Goal: Transaction & Acquisition: Purchase product/service

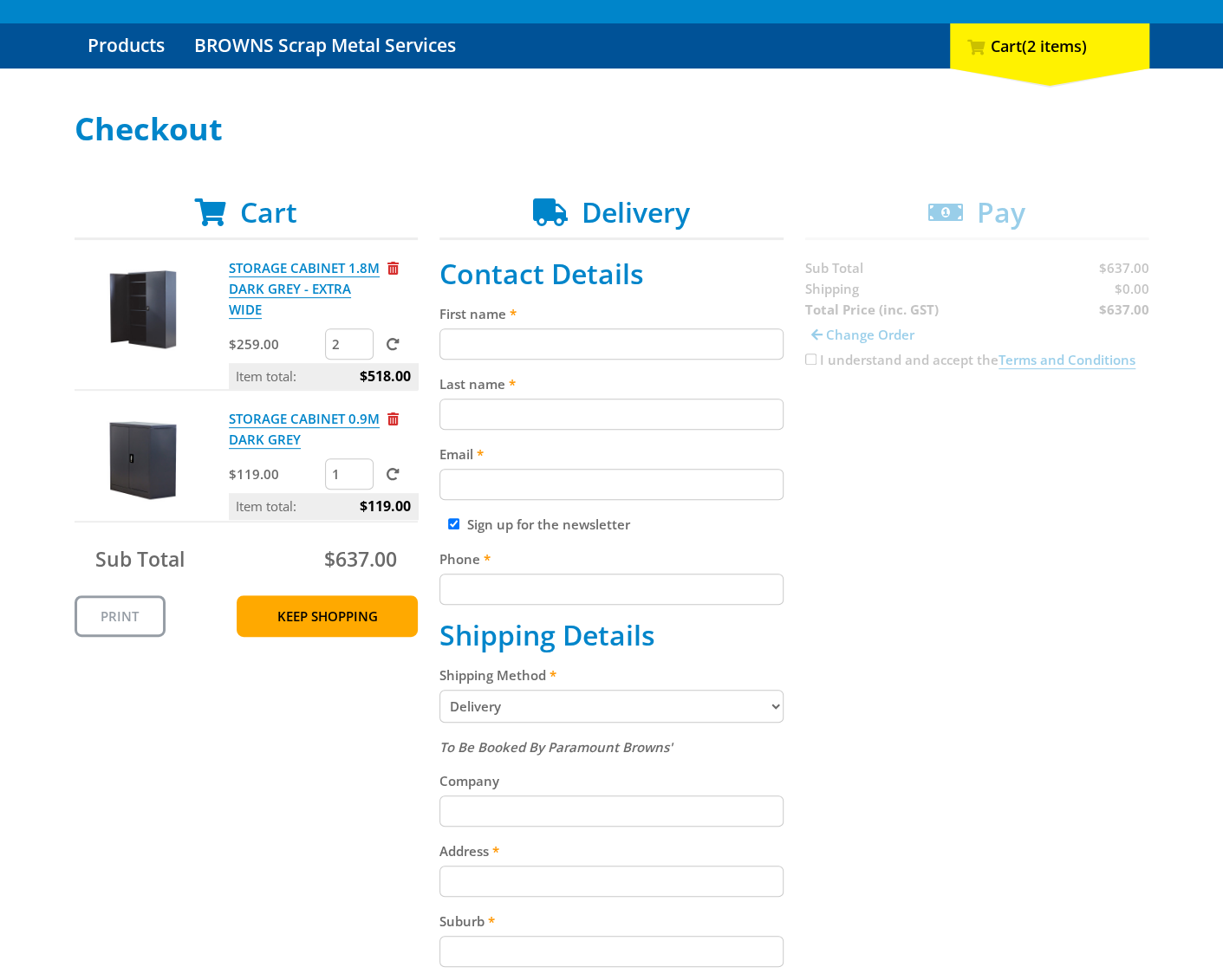
scroll to position [174, 0]
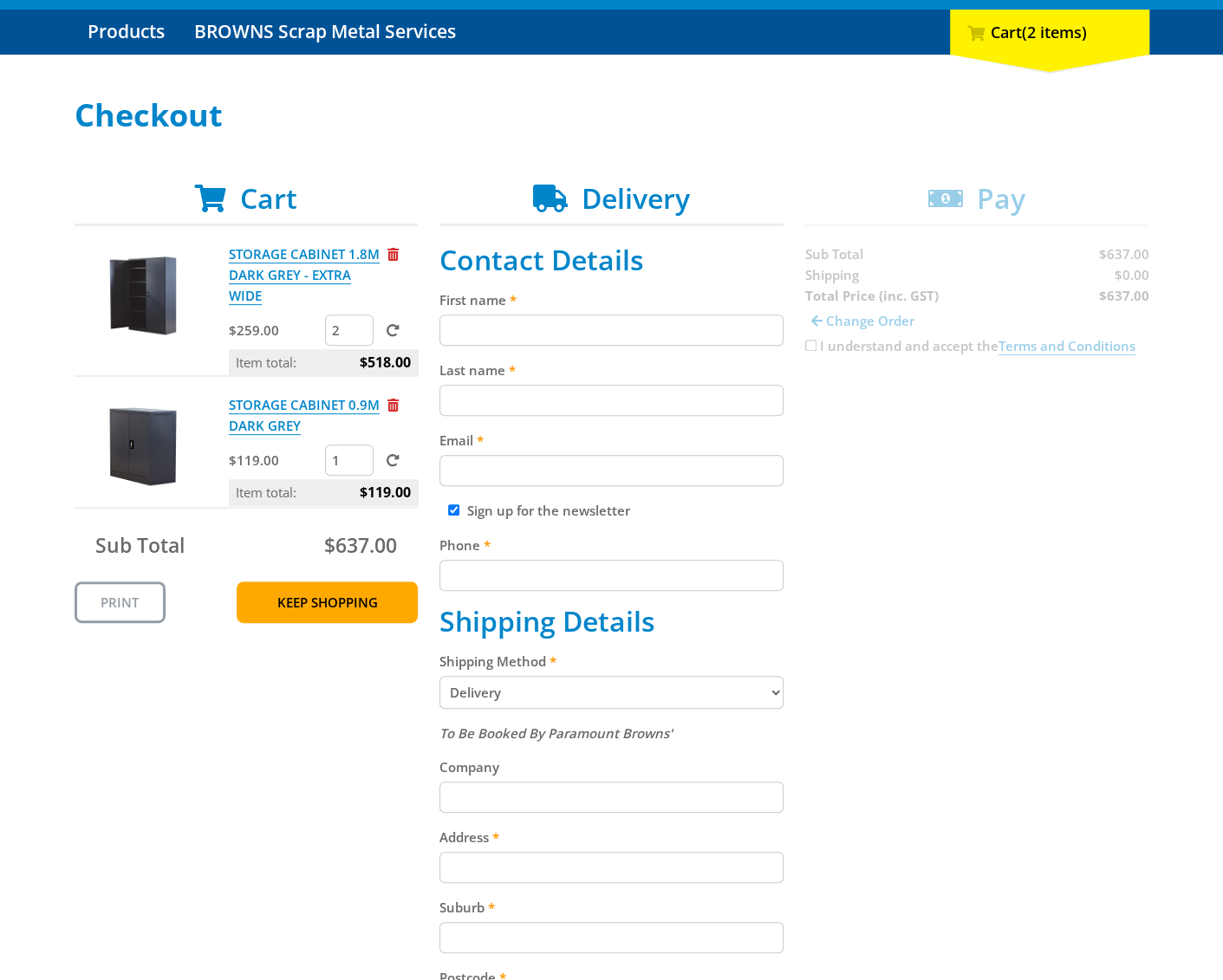
click at [488, 323] on input "First name" at bounding box center [612, 330] width 344 height 31
type input "[PERSON_NAME]"
type input "Pettifor"
type input "[EMAIL_ADDRESS][DOMAIN_NAME]"
type input "0425292064"
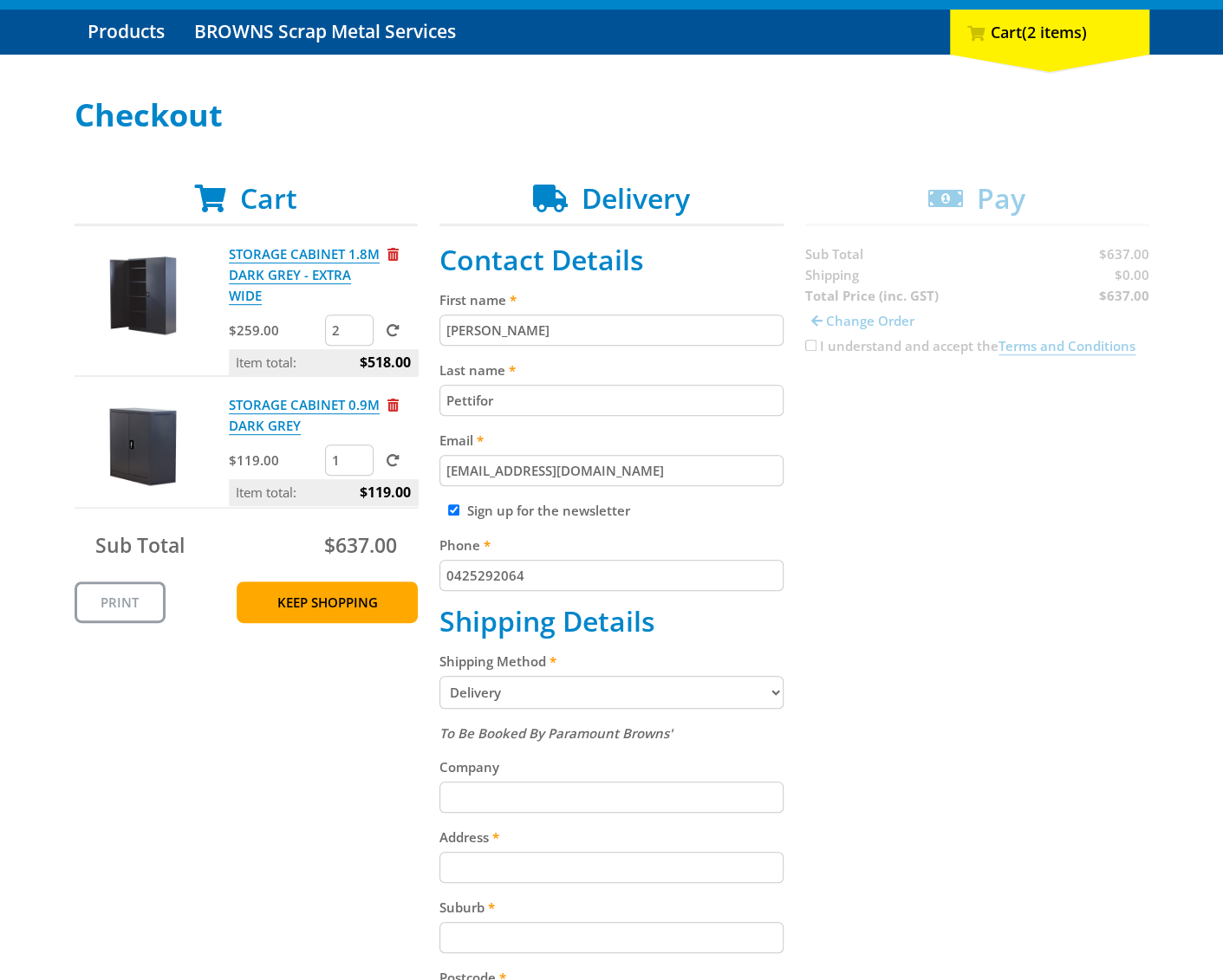
type input "[STREET_ADDRESS][PERSON_NAME]"
type input "North Adelaidr"
type input "5006"
select select "SA"
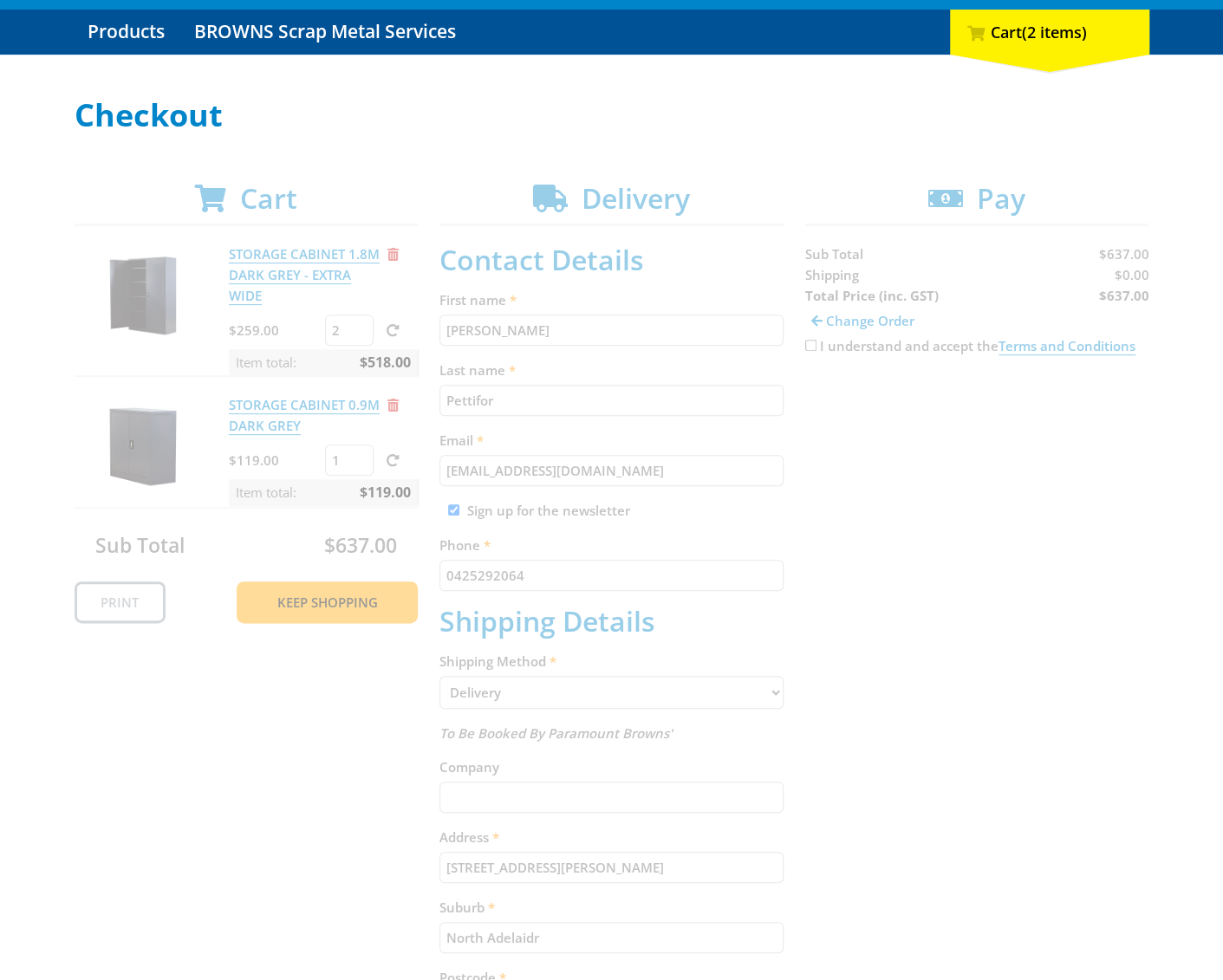
click at [866, 580] on div "Cart STORAGE CABINET 1.8M DARK GREY - EXTRA WIDE $259.00 2 Item total: $518.00 …" at bounding box center [612, 737] width 1074 height 1109
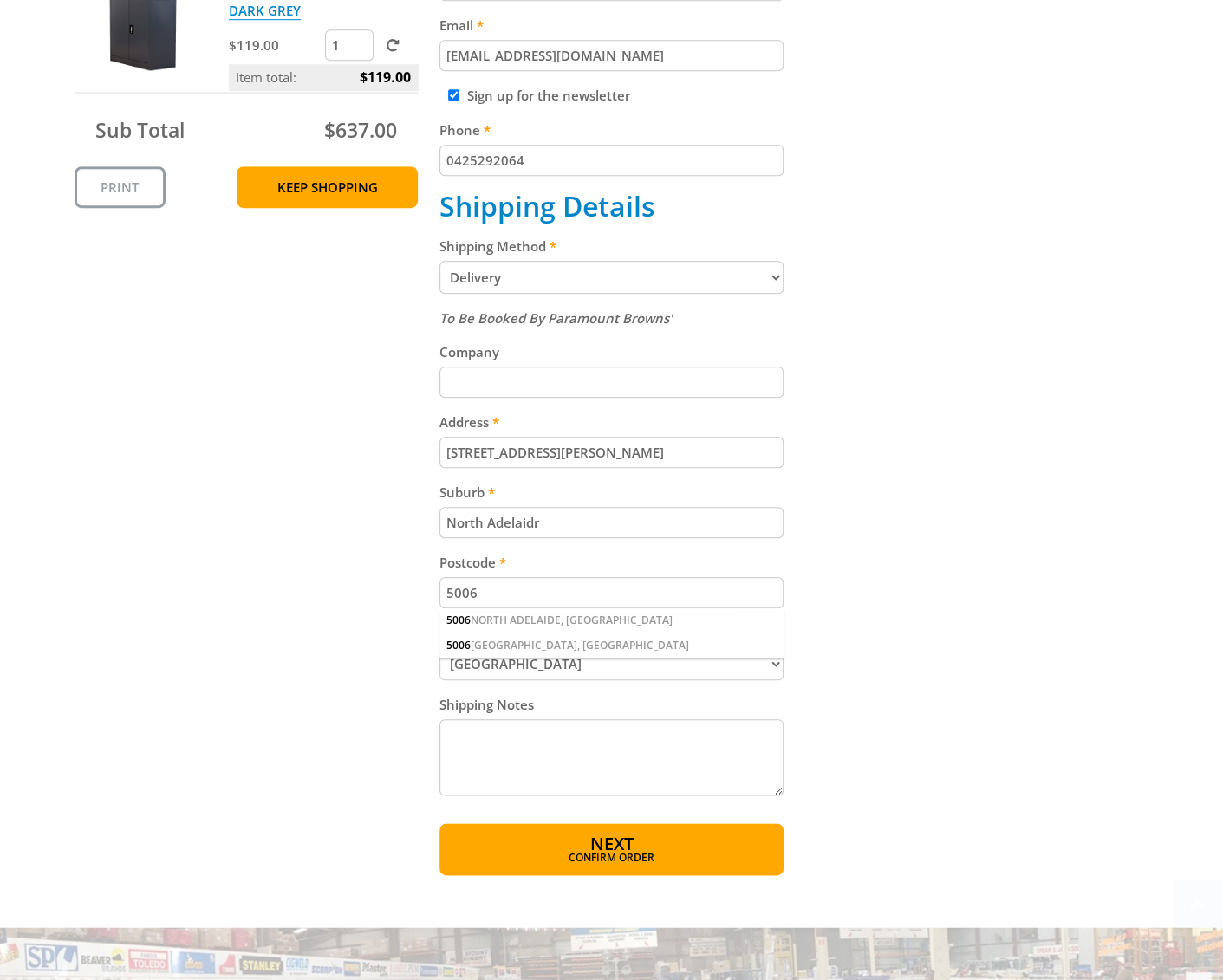
scroll to position [607, 0]
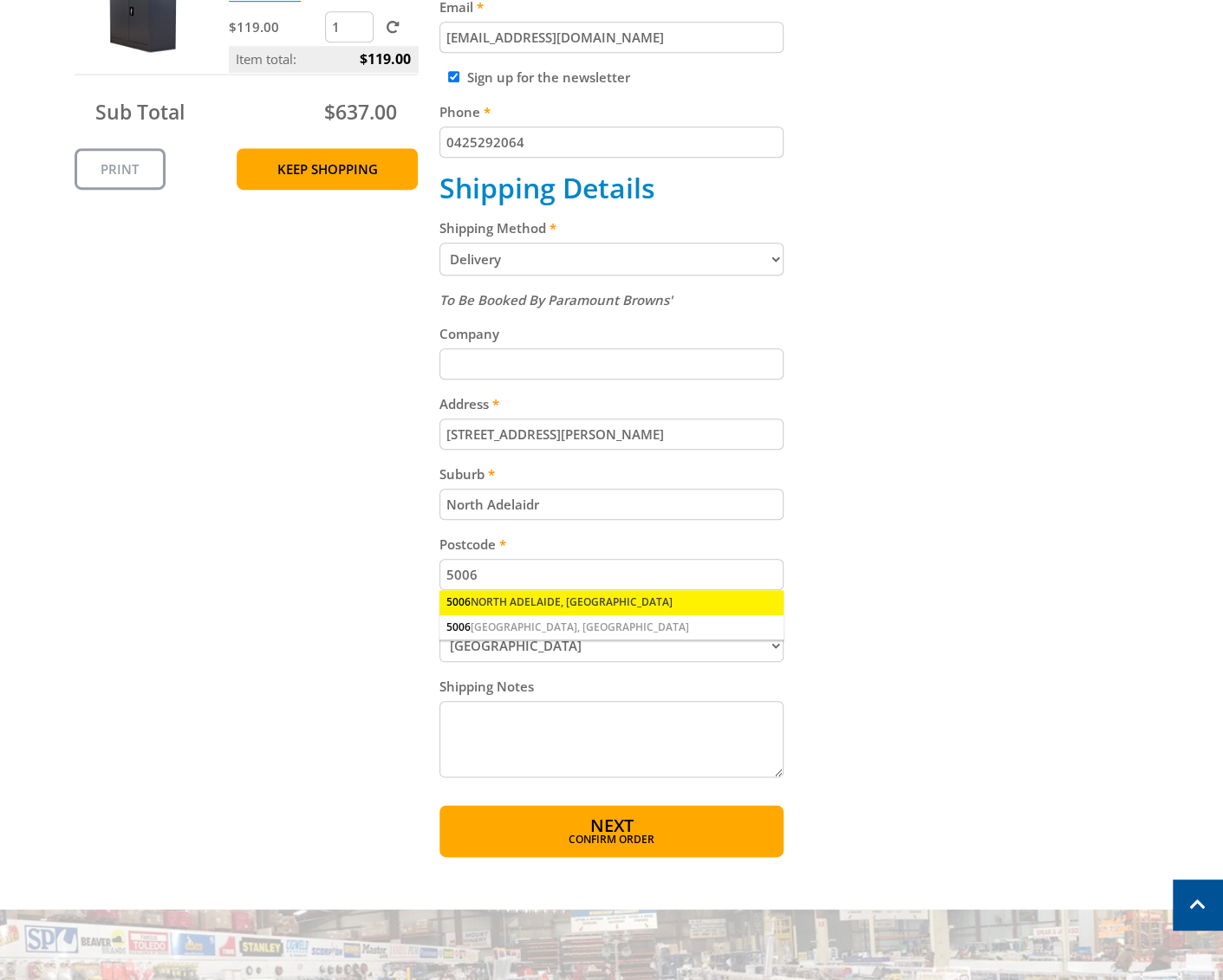
click at [518, 597] on div "[STREET_ADDRESS]" at bounding box center [612, 602] width 344 height 24
click at [549, 504] on input "North Adelaidr" at bounding box center [612, 504] width 344 height 31
type input "[GEOGRAPHIC_DATA]"
click at [910, 582] on div "Cart STORAGE CABINET 1.8M DARK GREY - EXTRA WIDE $259.00 2 Item total: $518.00 …" at bounding box center [612, 303] width 1074 height 1109
click at [142, 553] on div "Cart STORAGE CABINET 1.8M DARK GREY - EXTRA WIDE $259.00 2 Item total: $518.00 …" at bounding box center [612, 303] width 1074 height 1109
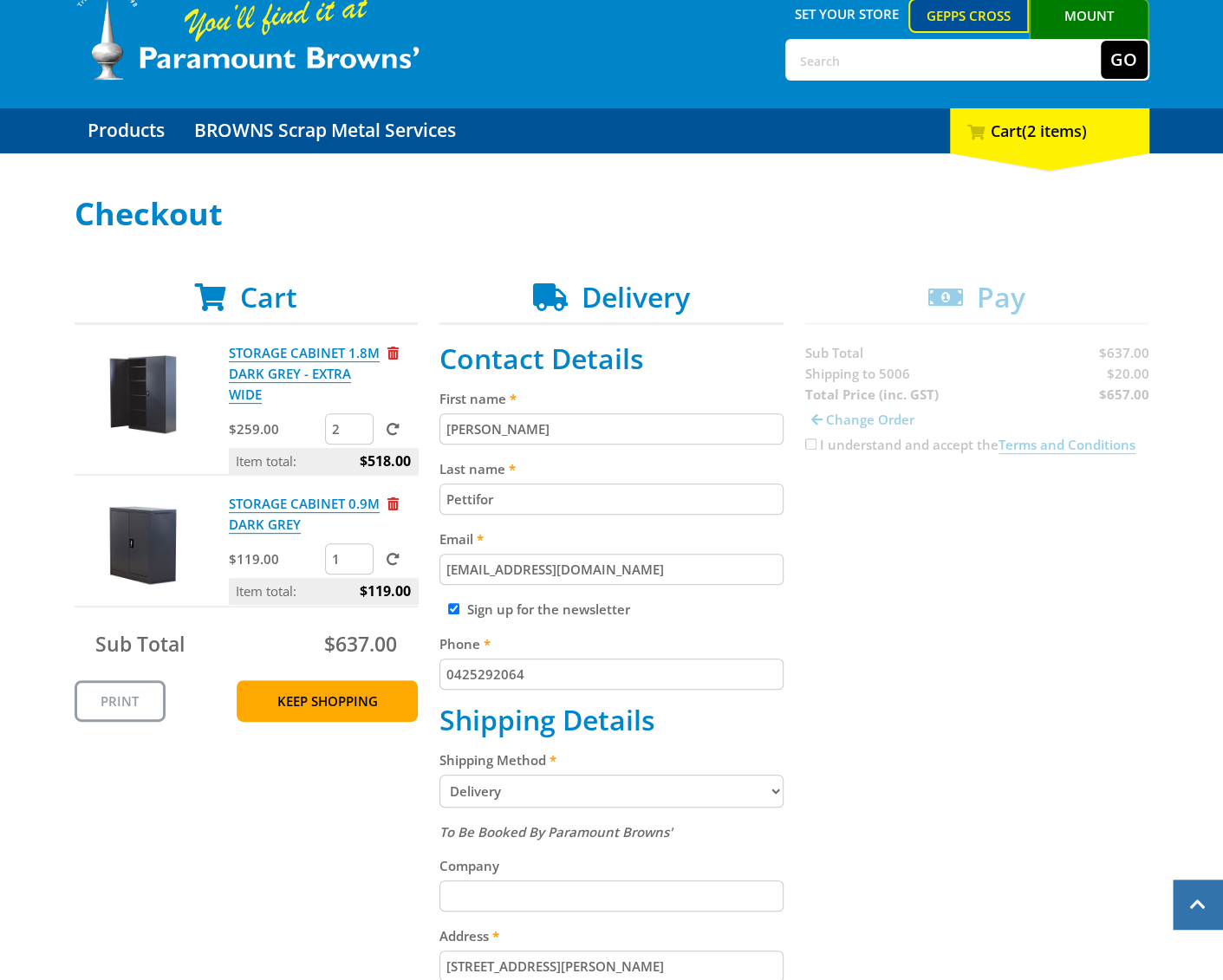
scroll to position [0, 0]
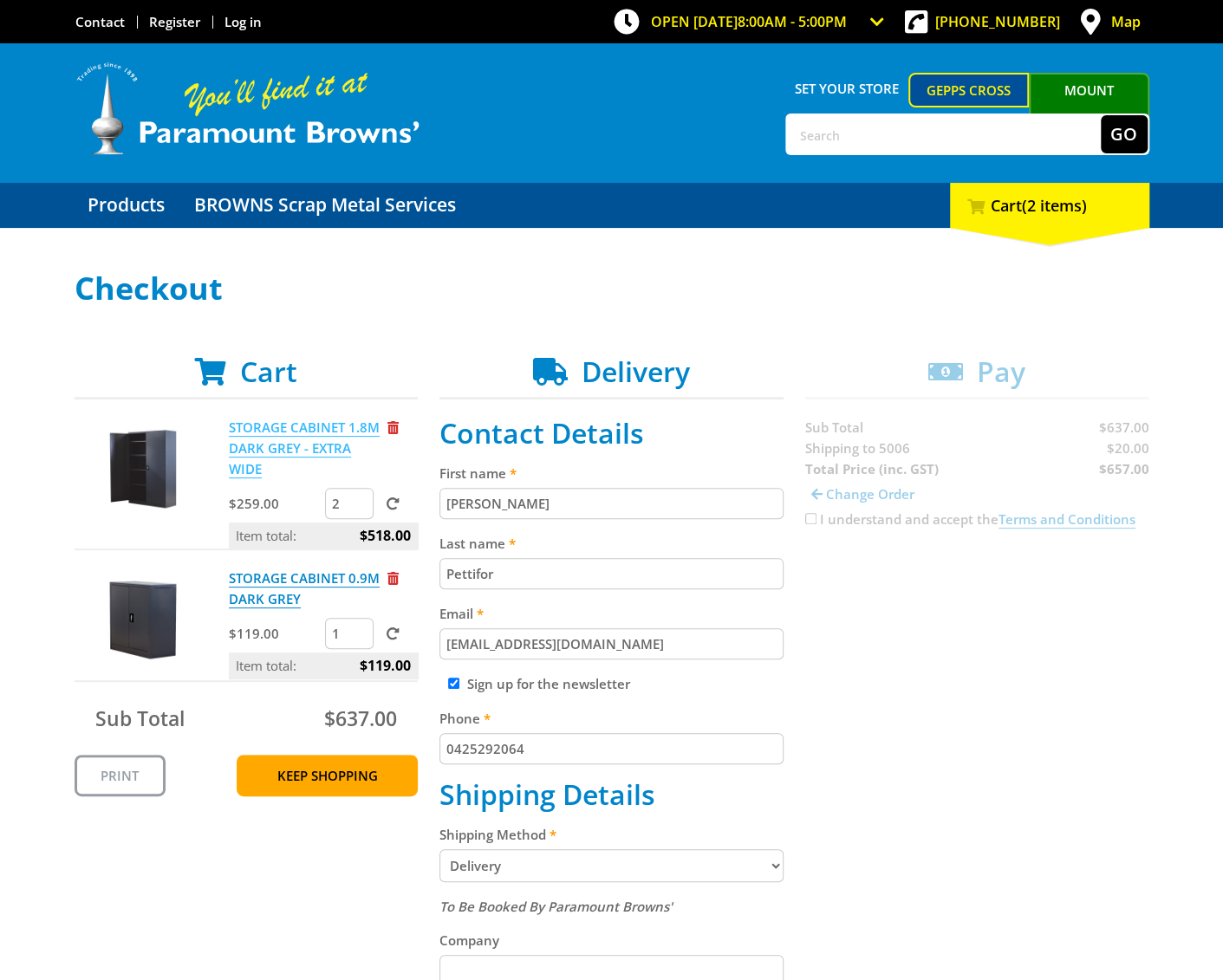
click at [270, 429] on link "STORAGE CABINET 1.8M DARK GREY - EXTRA WIDE" at bounding box center [304, 448] width 151 height 60
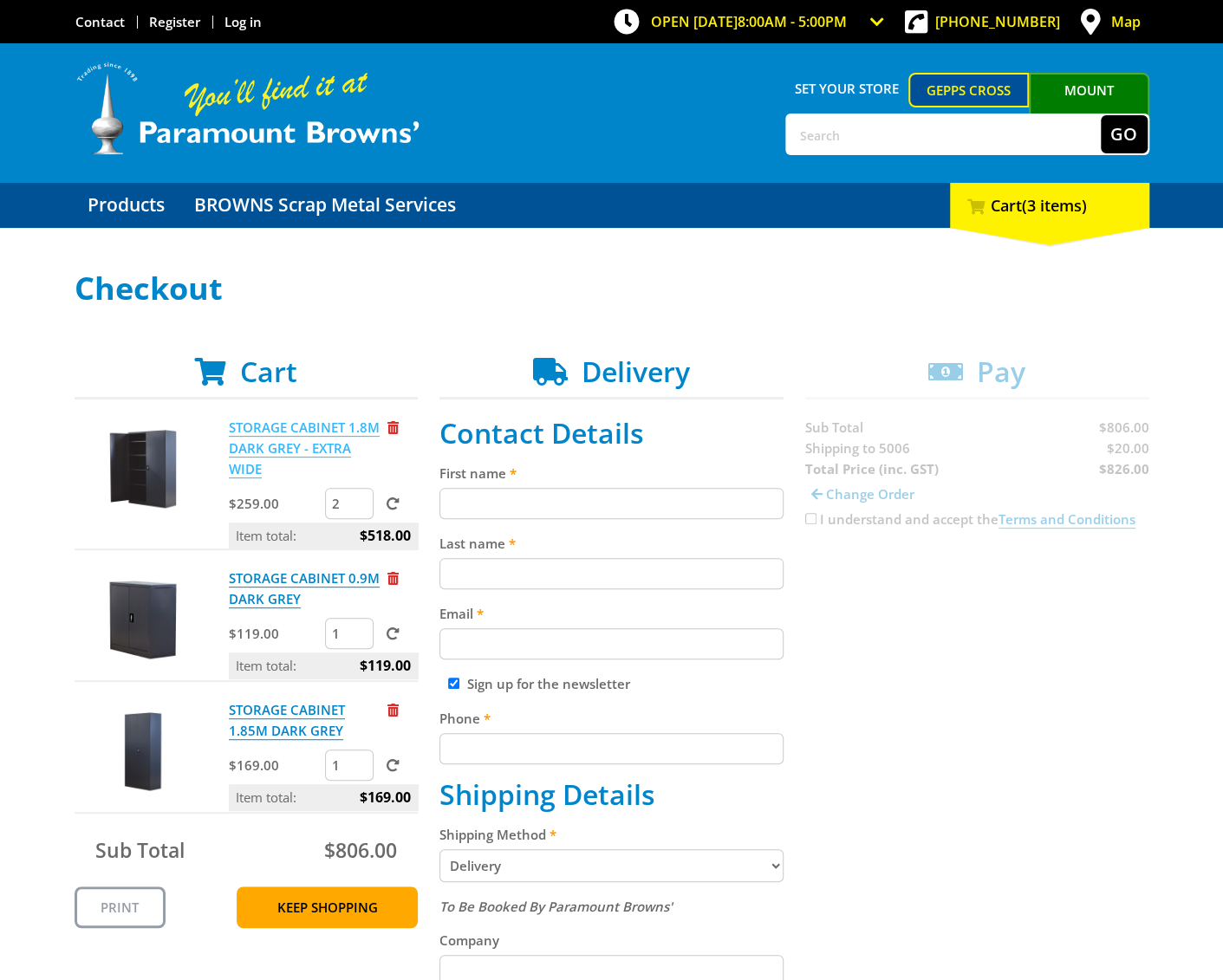
click at [289, 436] on link "STORAGE CABINET 1.8M DARK GREY - EXTRA WIDE" at bounding box center [304, 448] width 151 height 60
